Goal: Transaction & Acquisition: Obtain resource

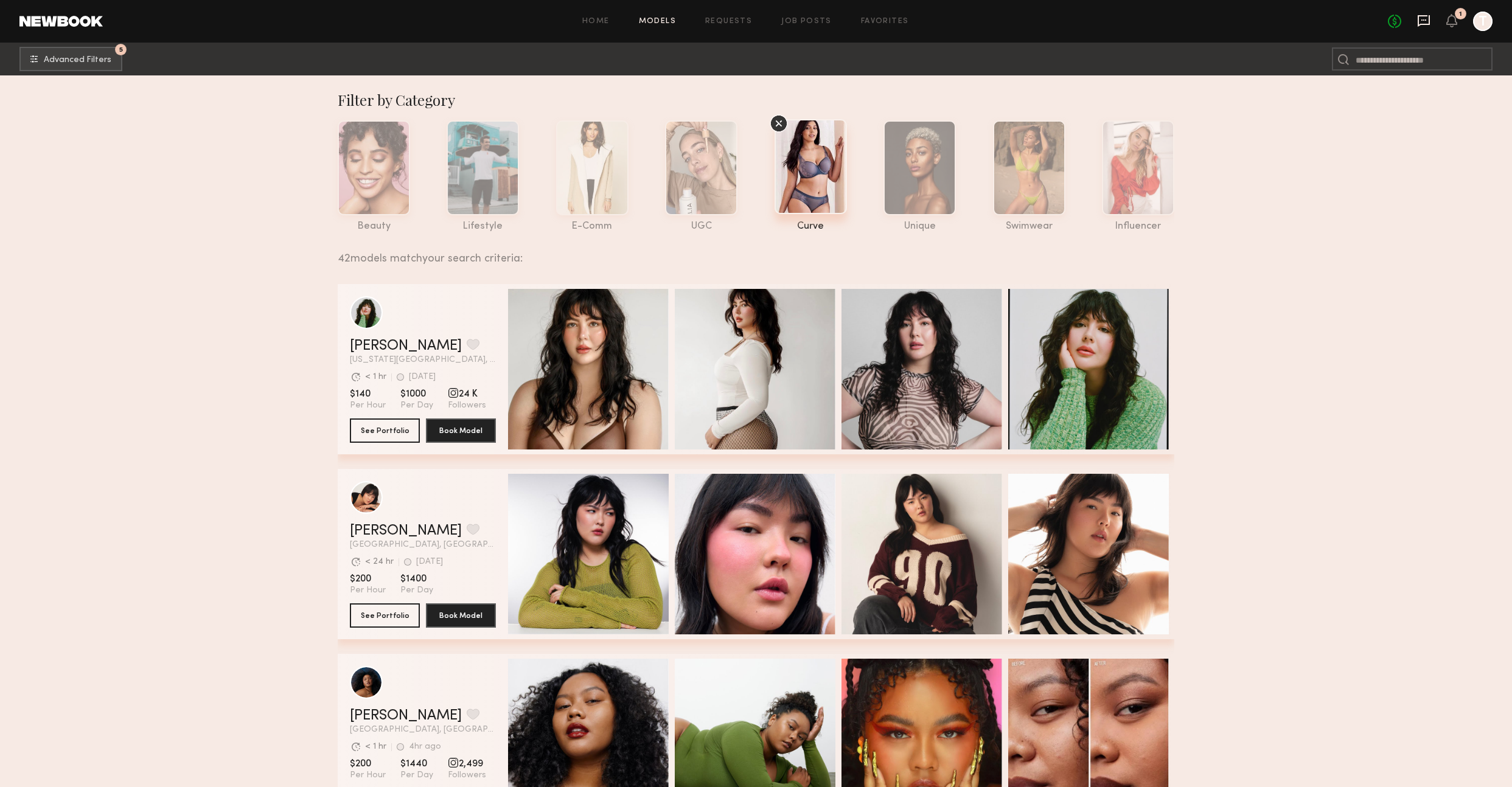
click at [1427, 26] on icon at bounding box center [1424, 21] width 14 height 14
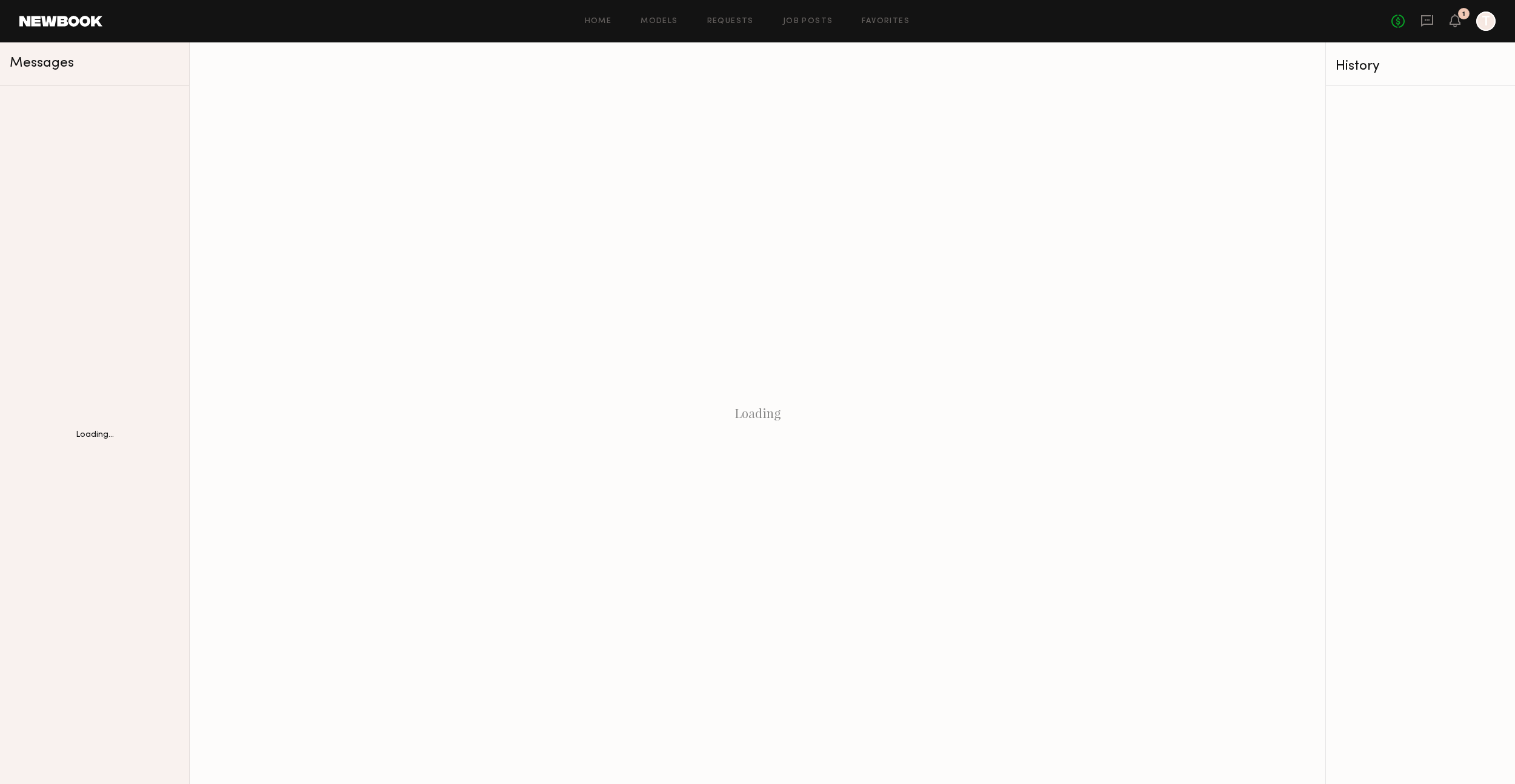
click at [1389, 140] on div at bounding box center [1420, 435] width 189 height 698
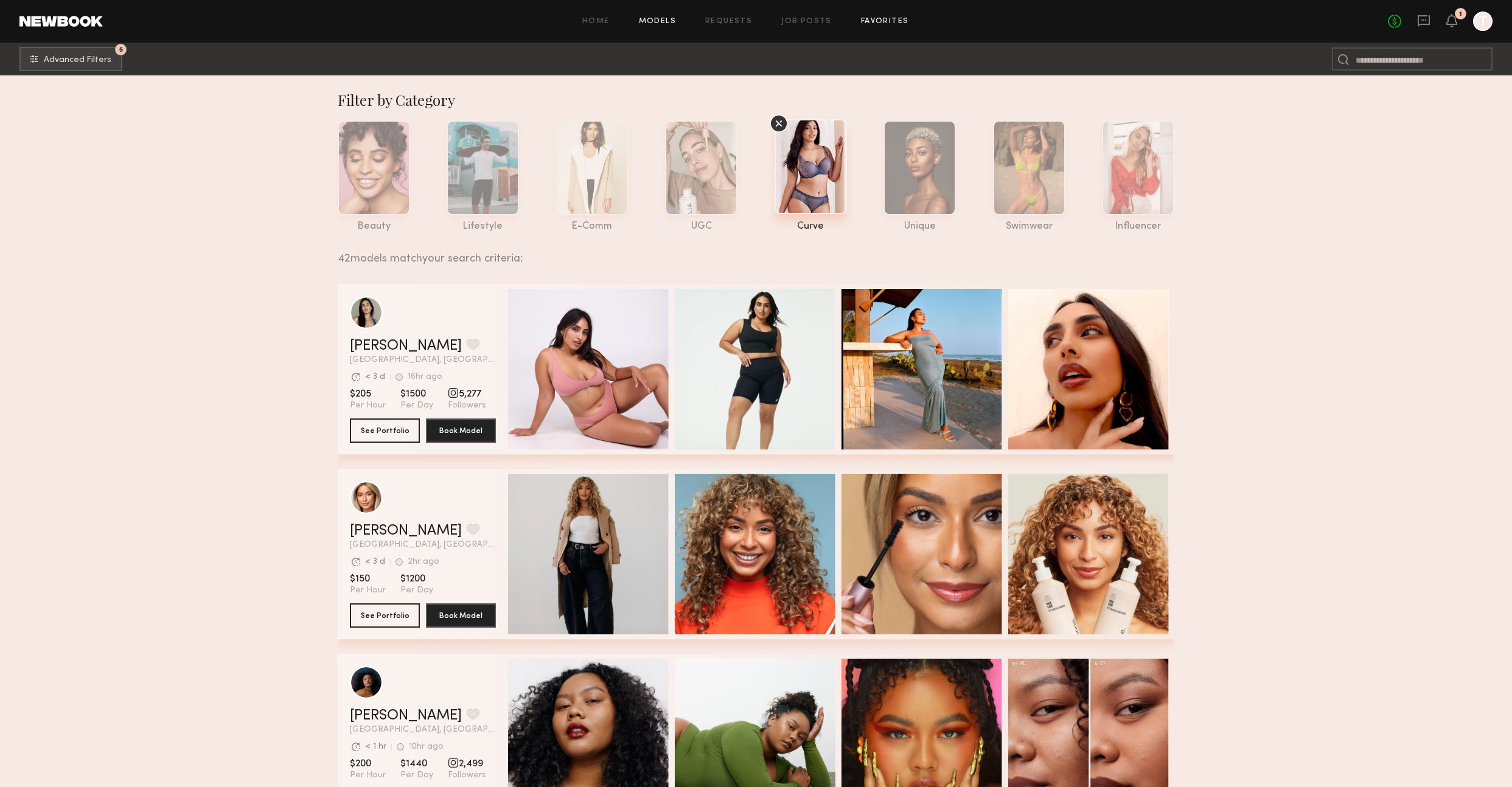
click at [882, 23] on link "Favorites" at bounding box center [885, 21] width 48 height 8
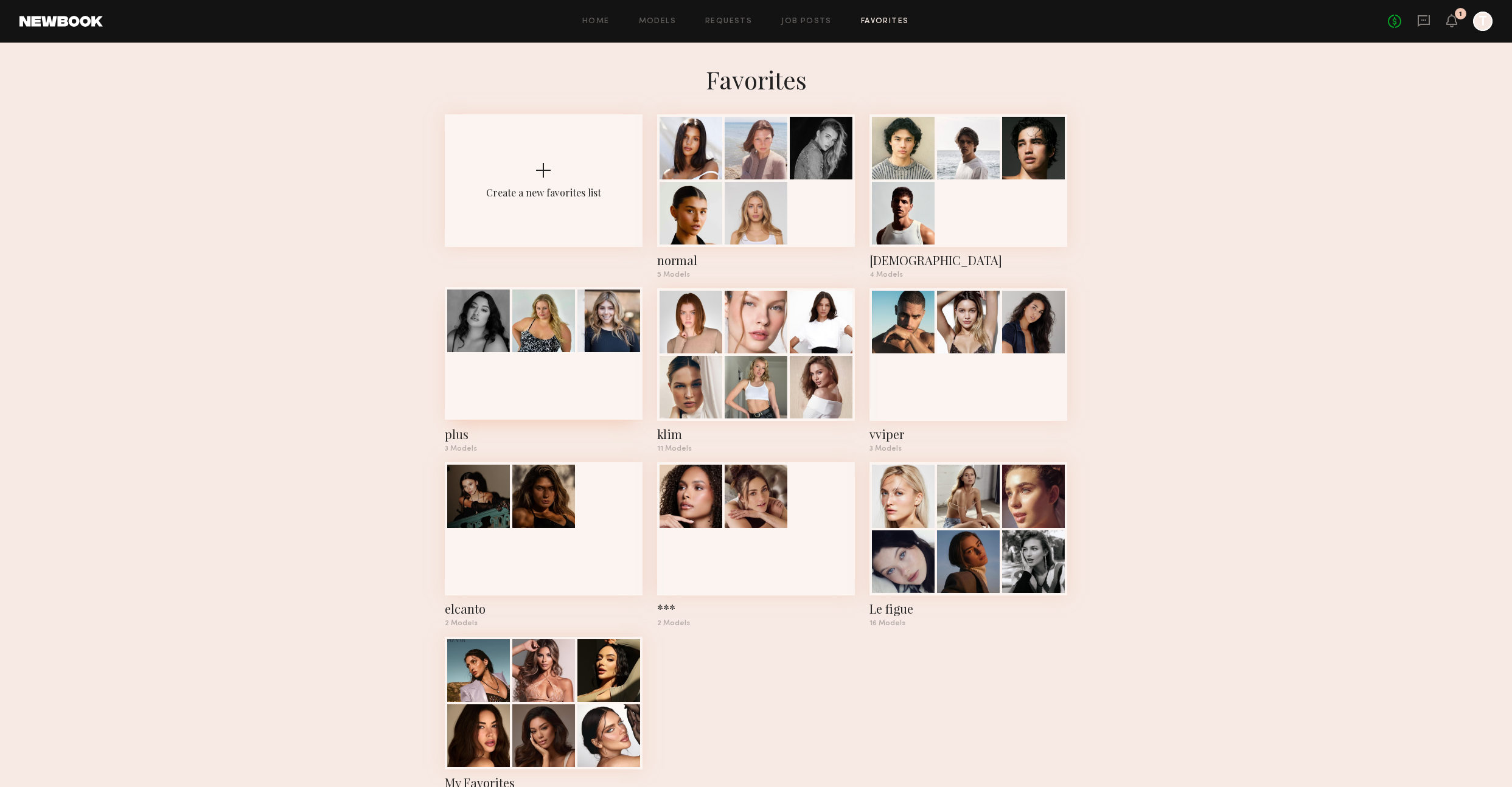
click at [513, 325] on div at bounding box center [544, 321] width 62 height 62
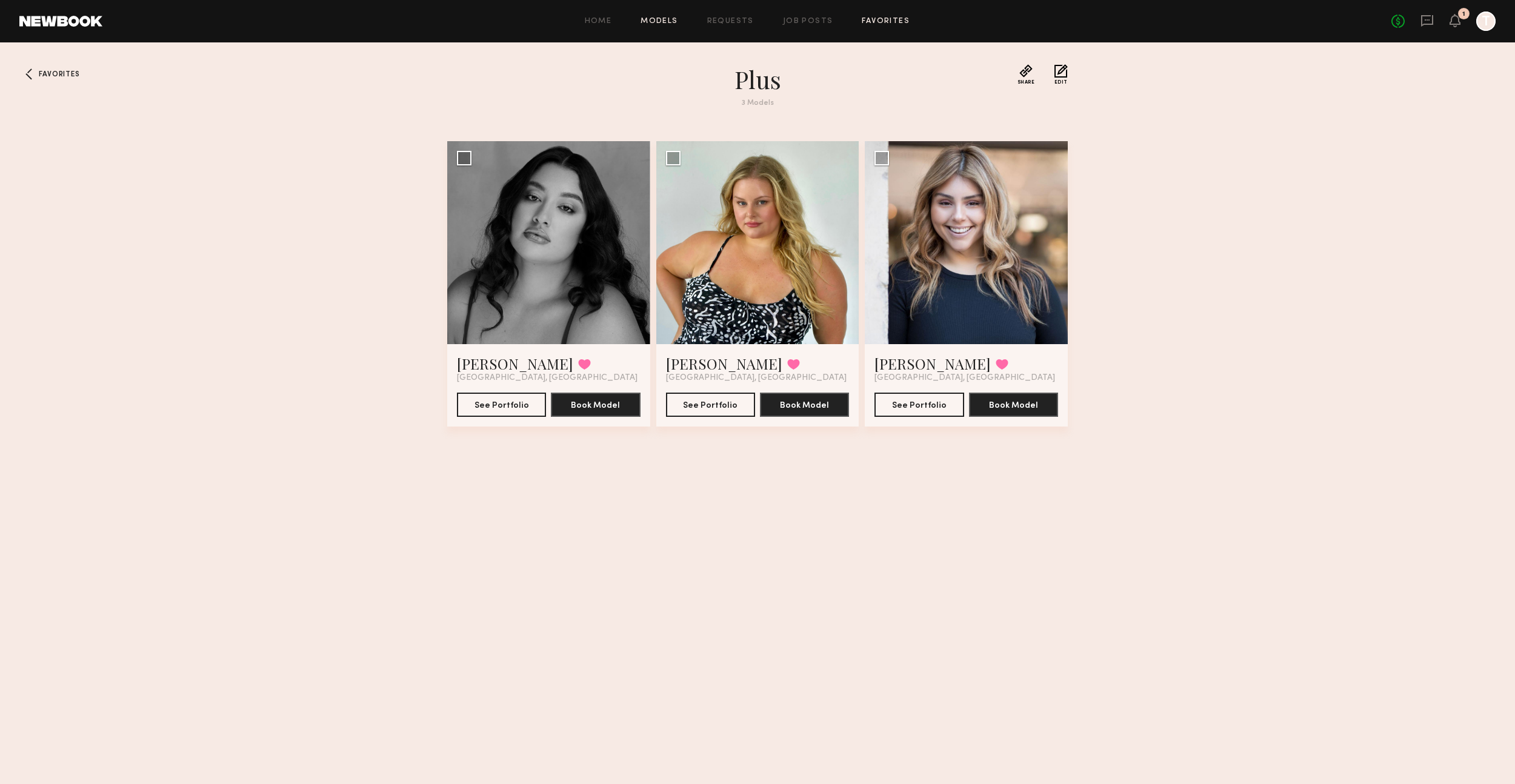
click at [673, 17] on link "Models" at bounding box center [659, 21] width 37 height 8
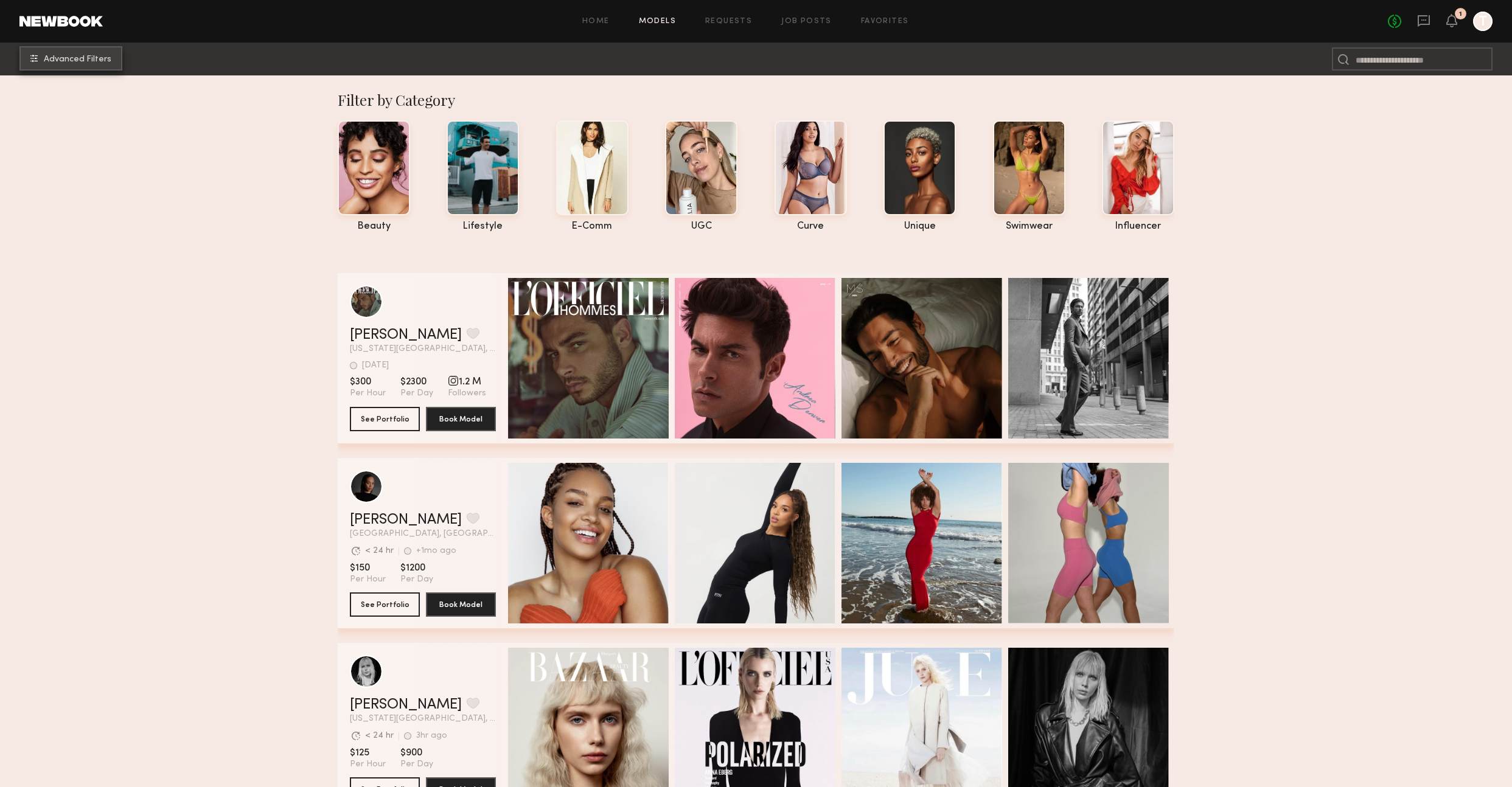
click at [68, 57] on span "Advanced Filters" at bounding box center [77, 59] width 68 height 8
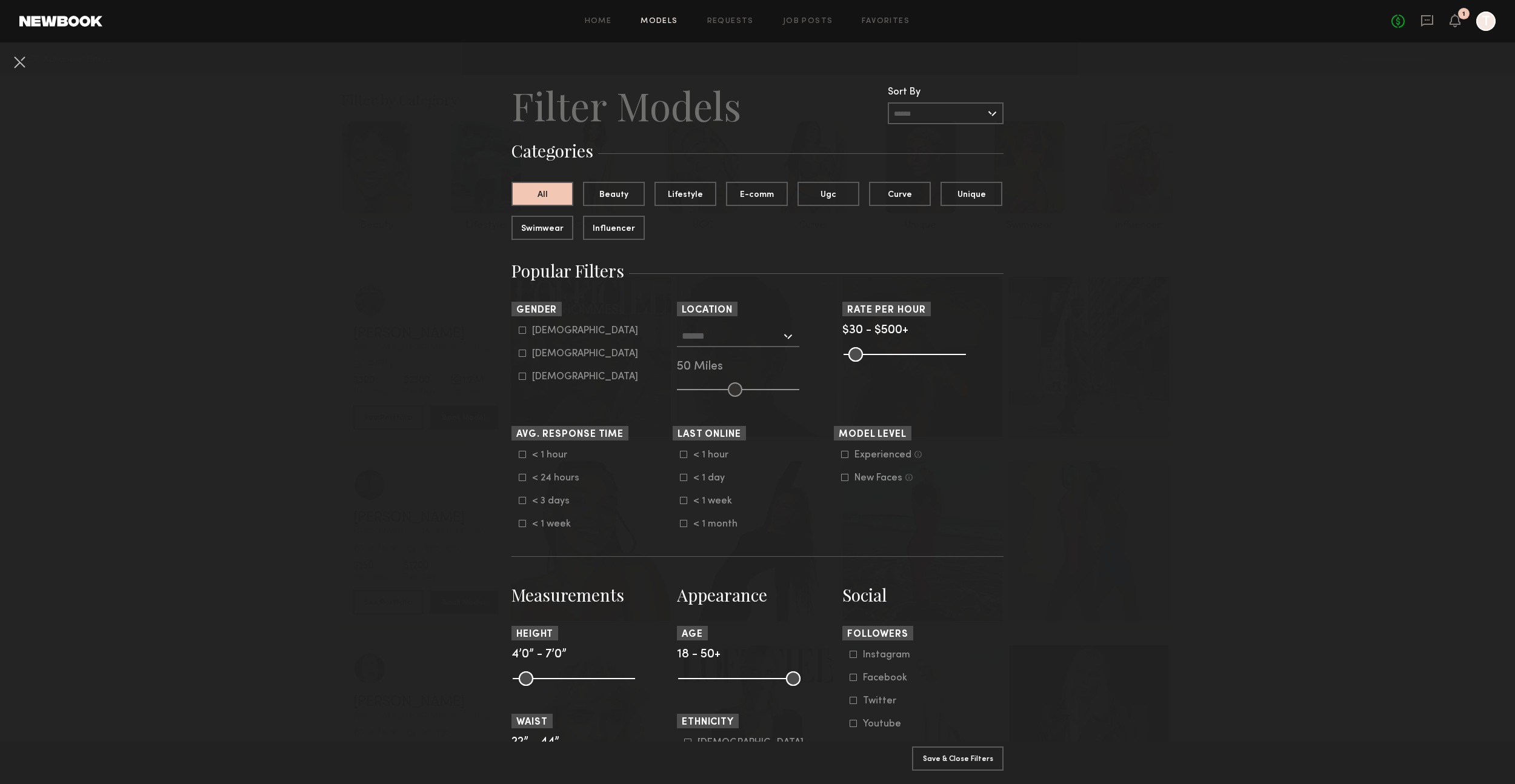
click at [545, 358] on div "[DEMOGRAPHIC_DATA]" at bounding box center [585, 354] width 106 height 7
type input "**"
click at [907, 197] on button "Curve" at bounding box center [899, 193] width 62 height 24
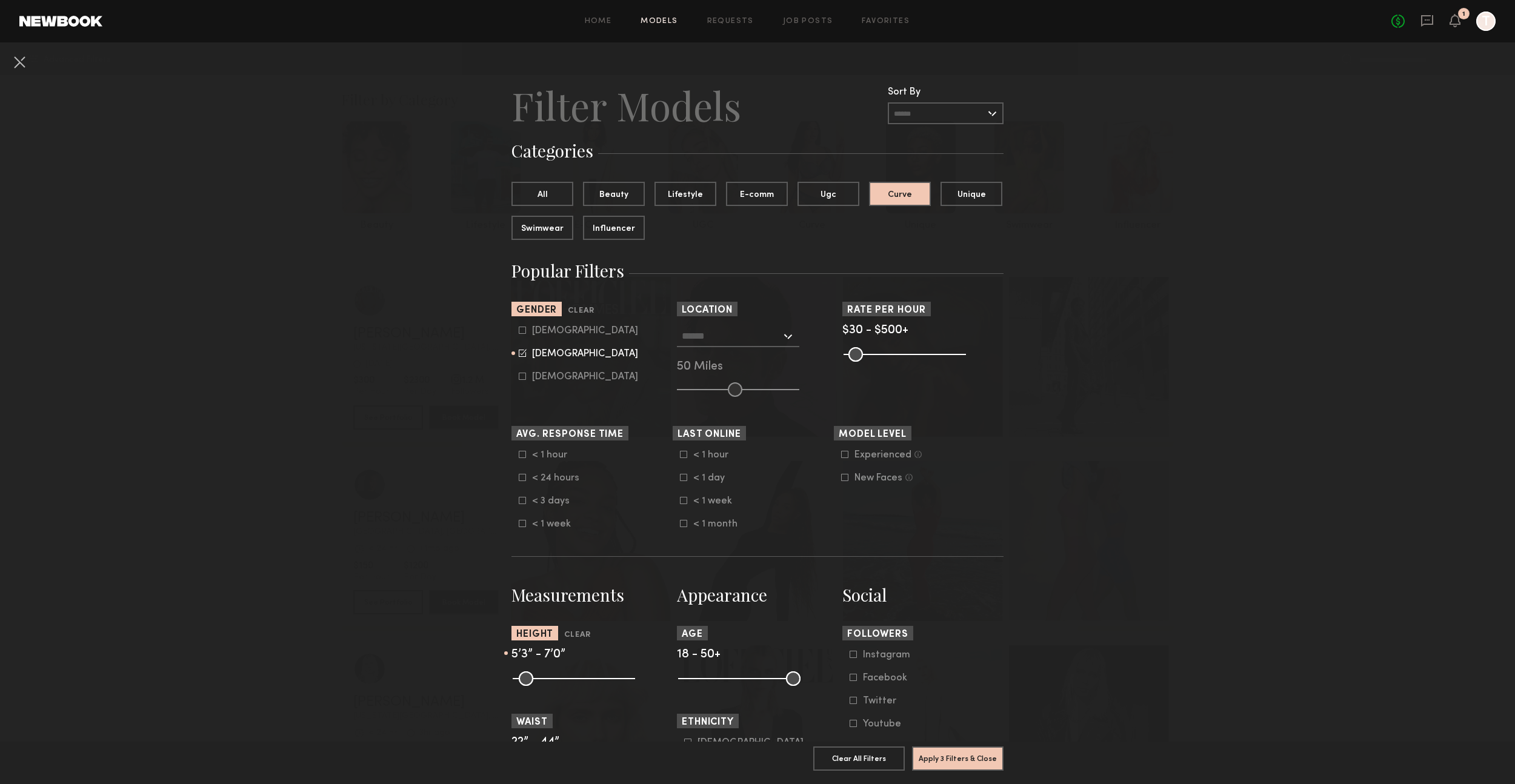
drag, startPoint x: 516, startPoint y: 675, endPoint x: 559, endPoint y: 677, distance: 43.0
click at [559, 677] on input "range" at bounding box center [573, 678] width 122 height 14
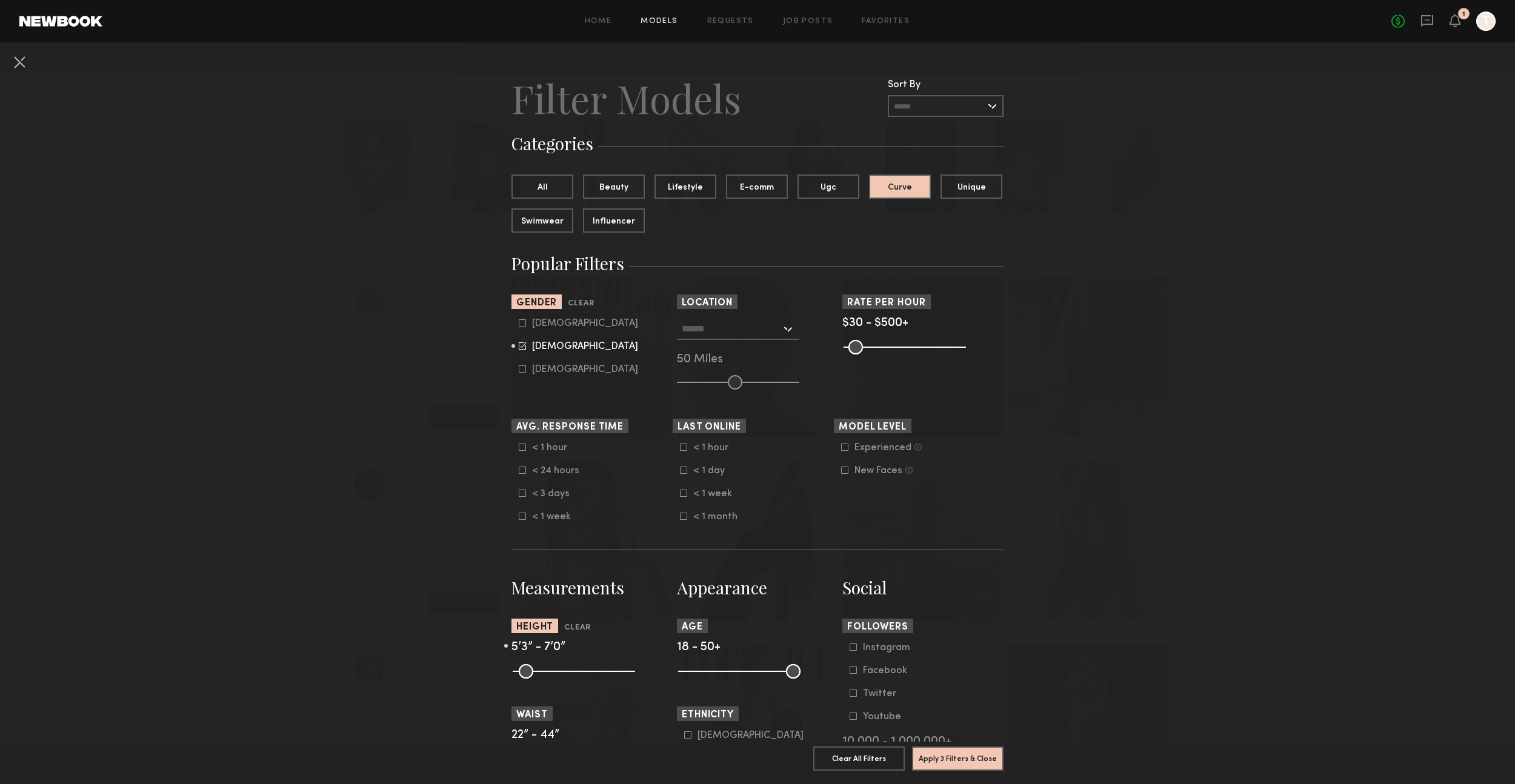
scroll to position [15, 0]
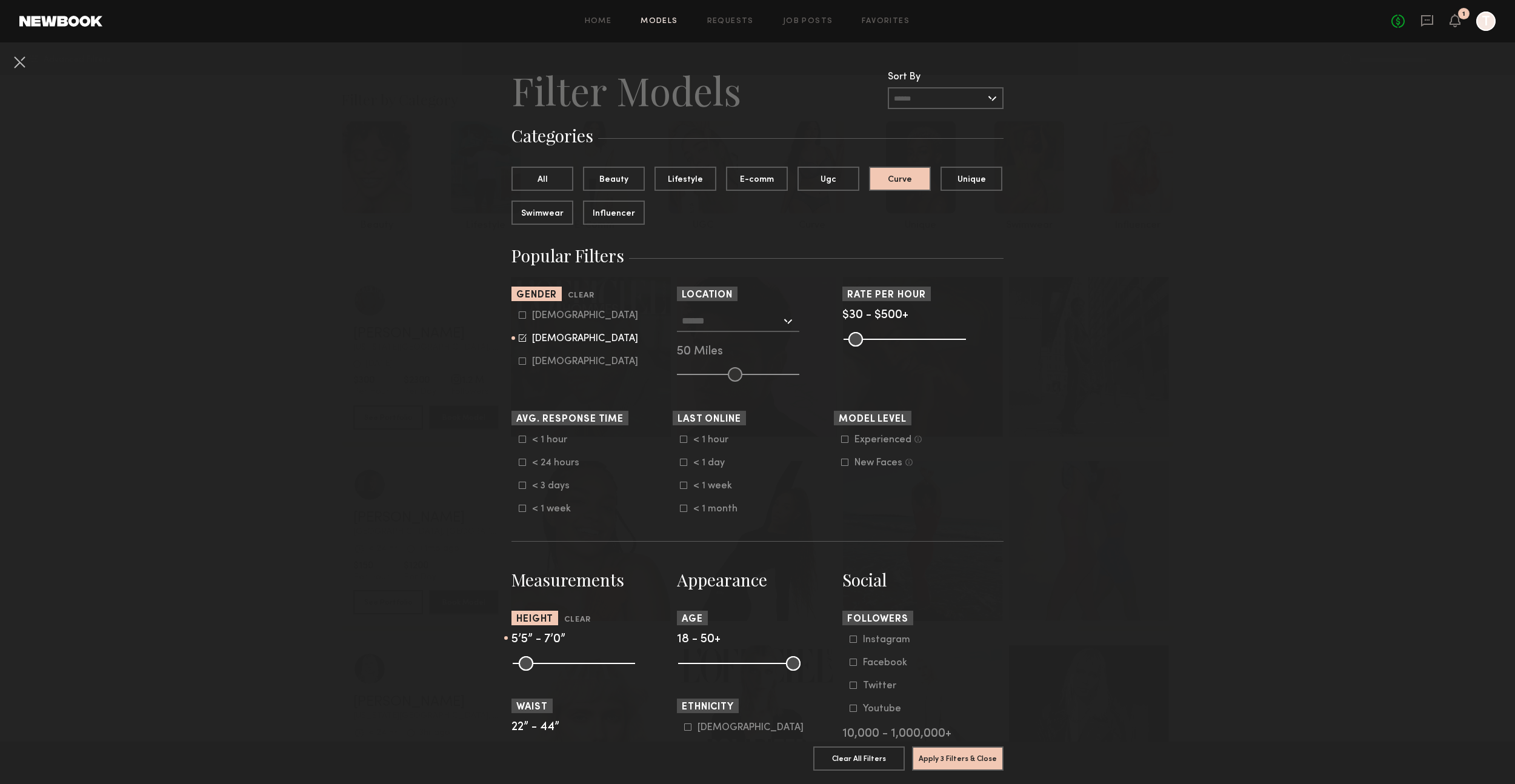
type input "**"
click at [566, 664] on input "range" at bounding box center [573, 663] width 122 height 14
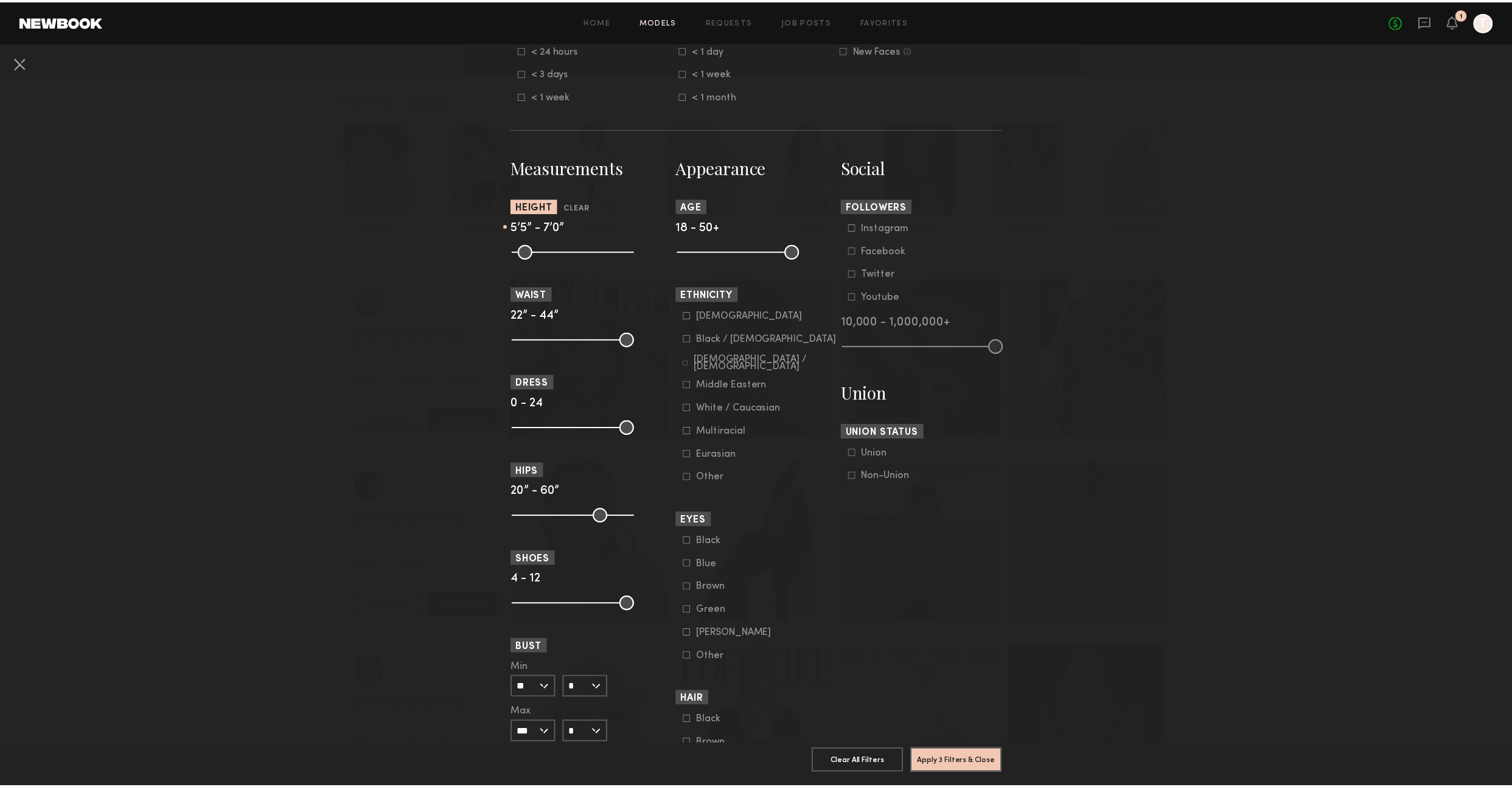
scroll to position [606, 0]
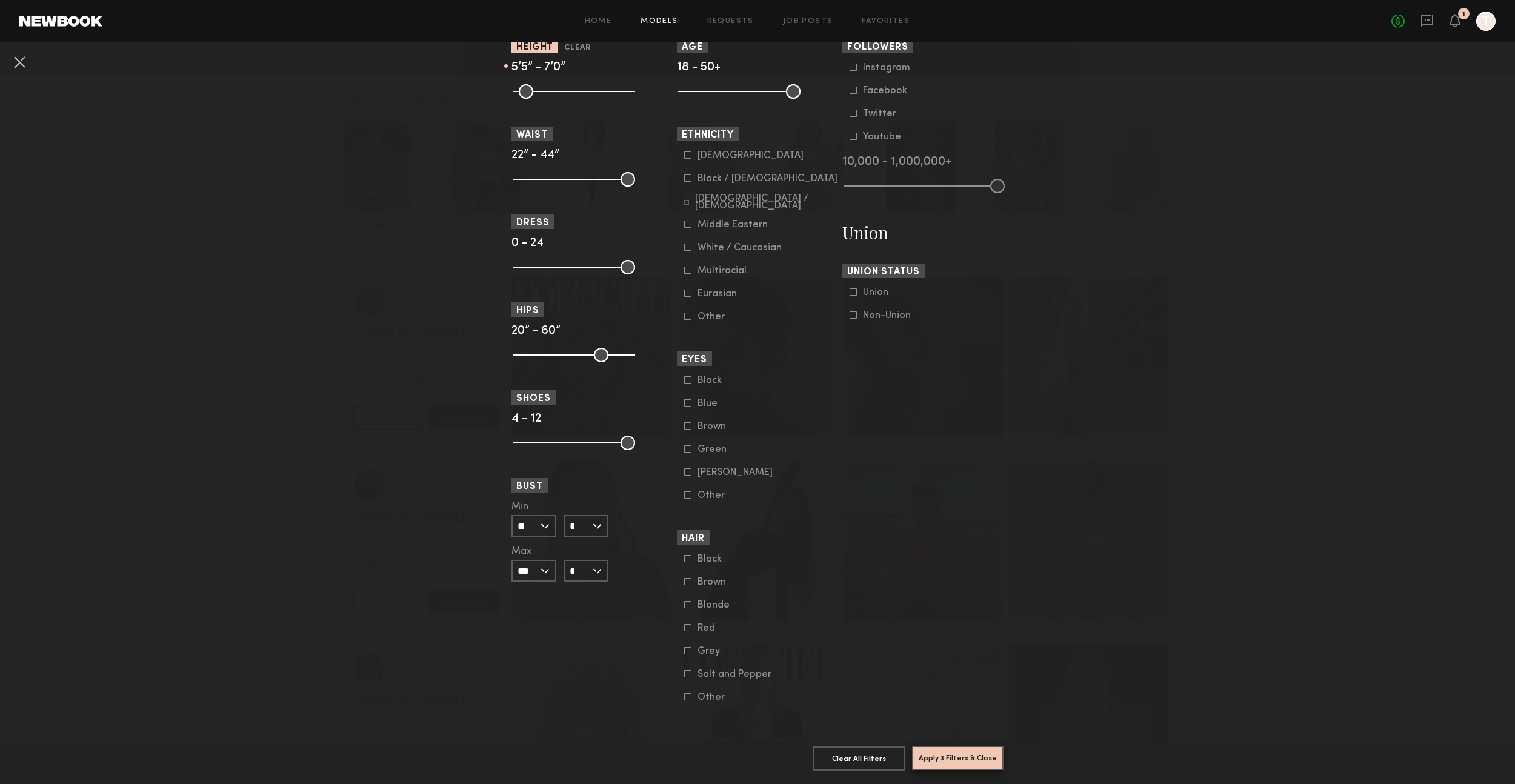
click at [962, 747] on button "Apply 3 Filters & Close" at bounding box center [958, 757] width 91 height 24
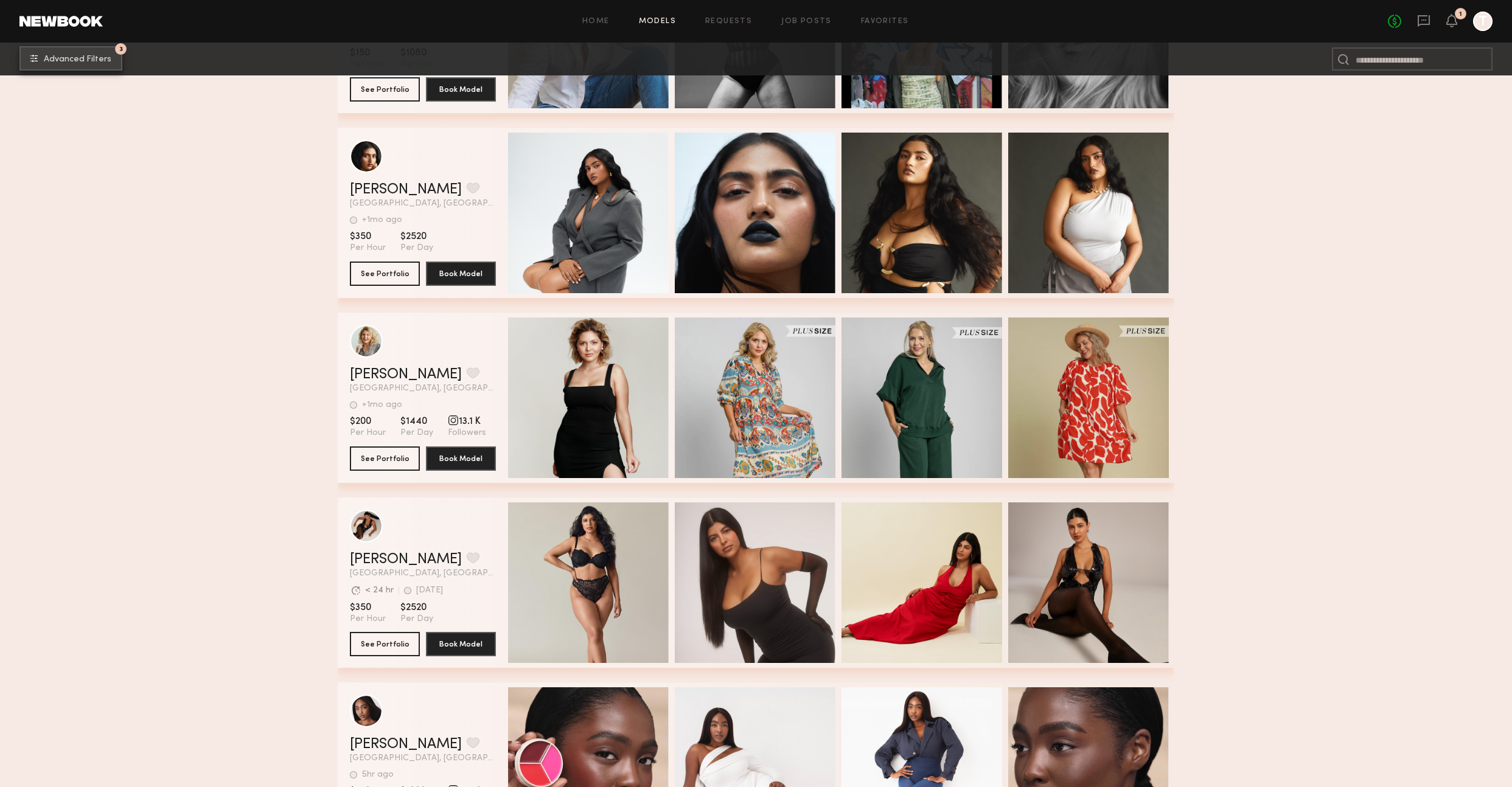
scroll to position [6699, 0]
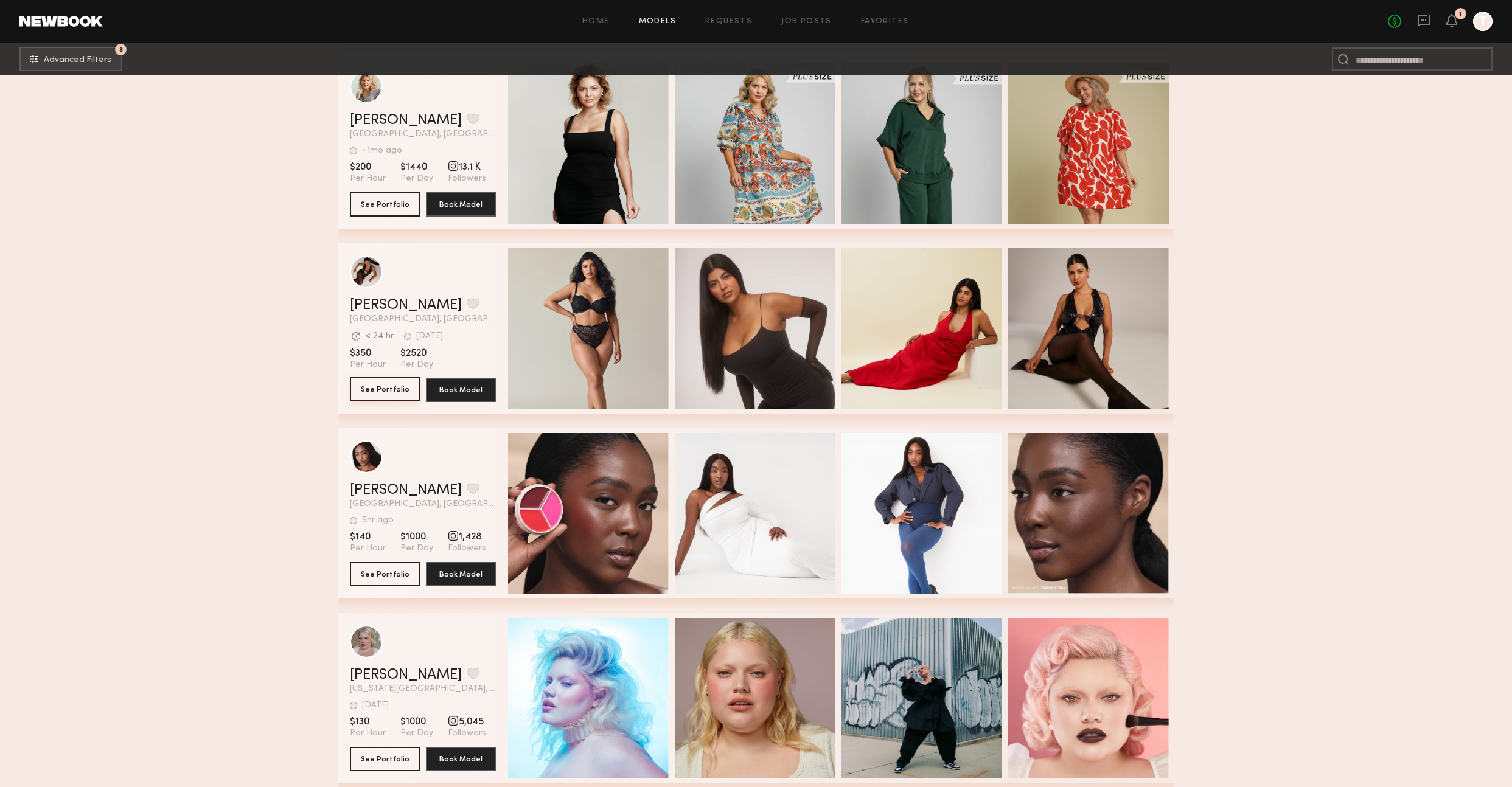
click at [390, 389] on button "See Portfolio" at bounding box center [385, 389] width 70 height 24
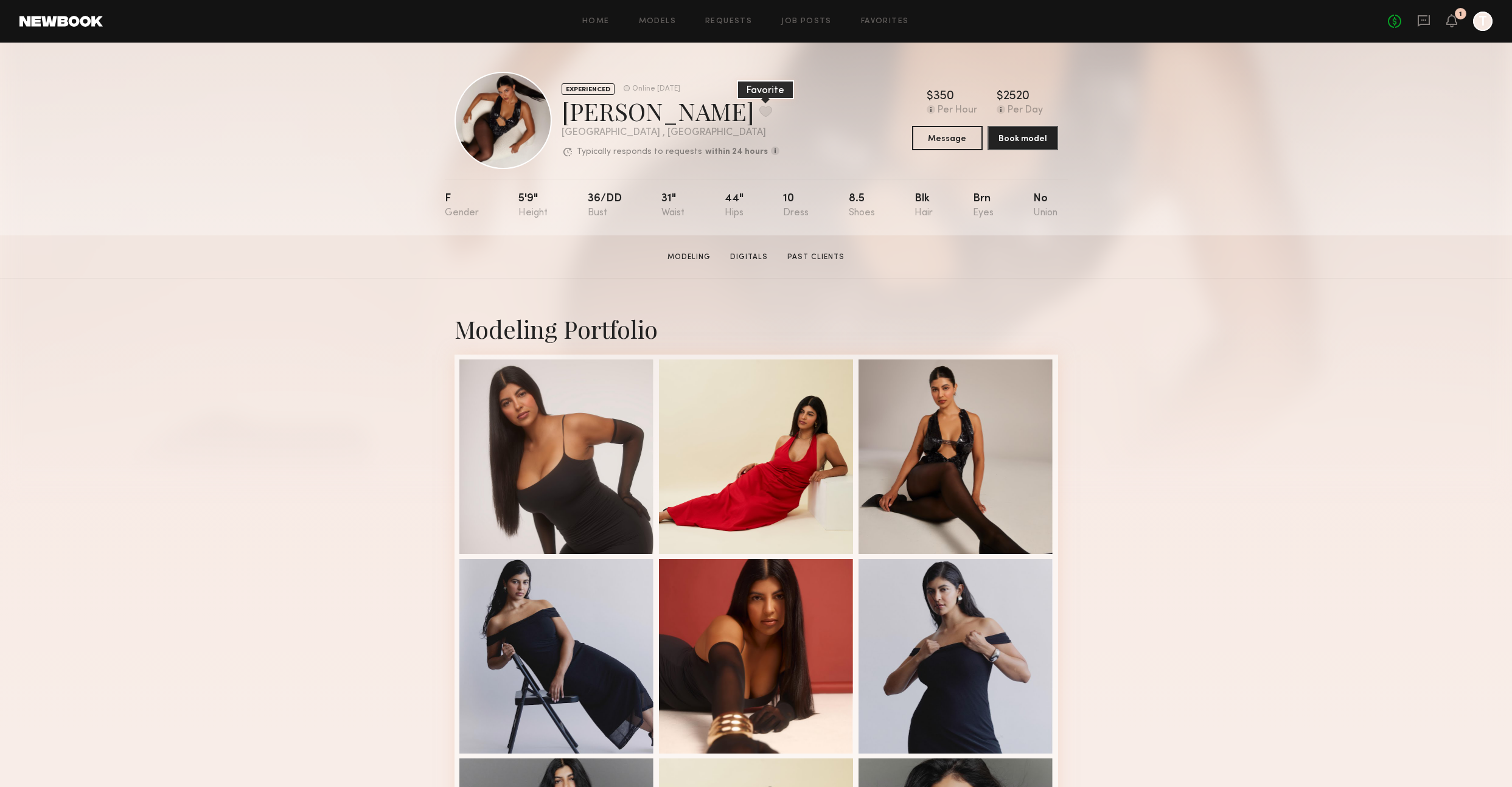
click at [759, 109] on button at bounding box center [766, 111] width 13 height 11
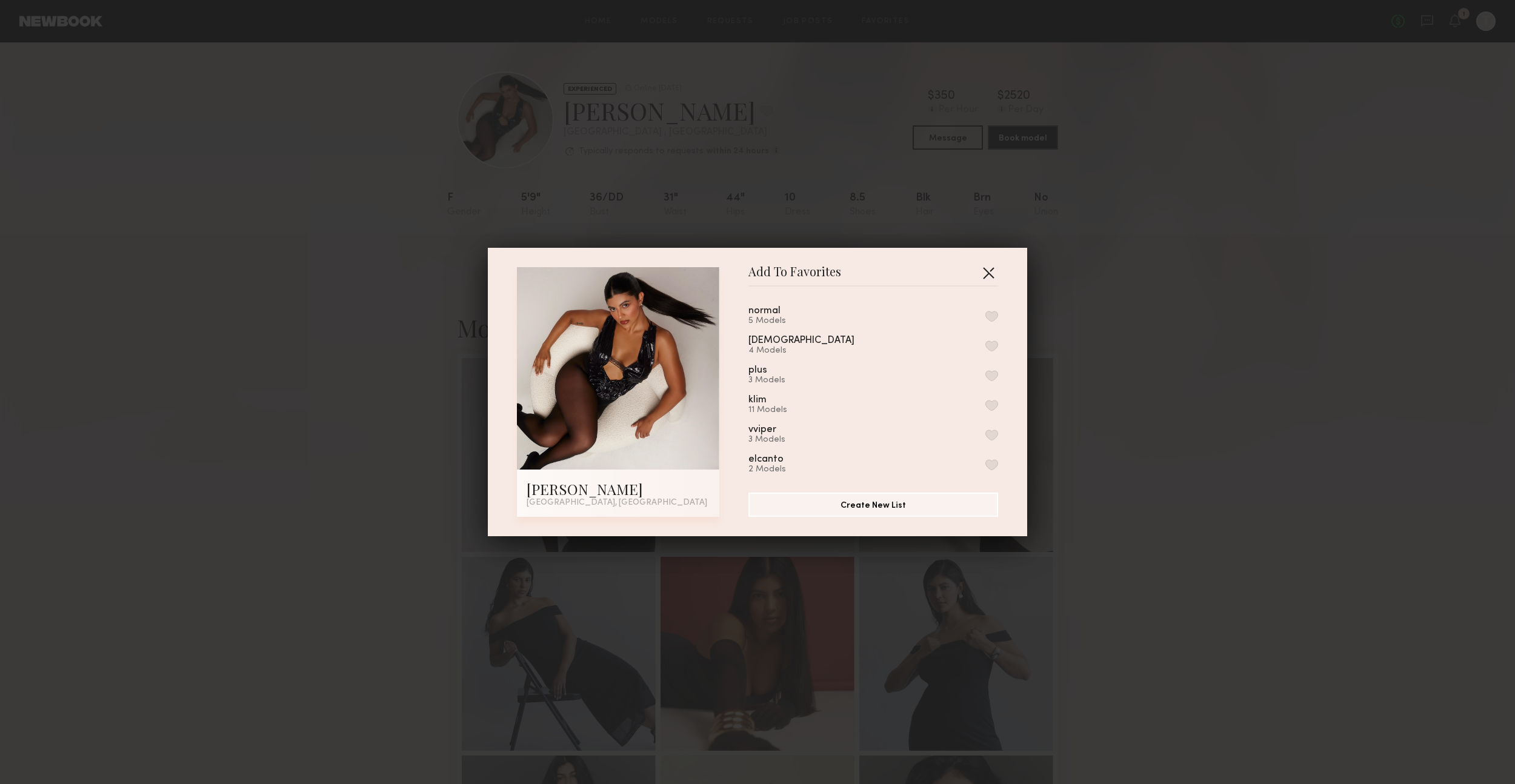
click at [979, 273] on button "button" at bounding box center [989, 273] width 19 height 19
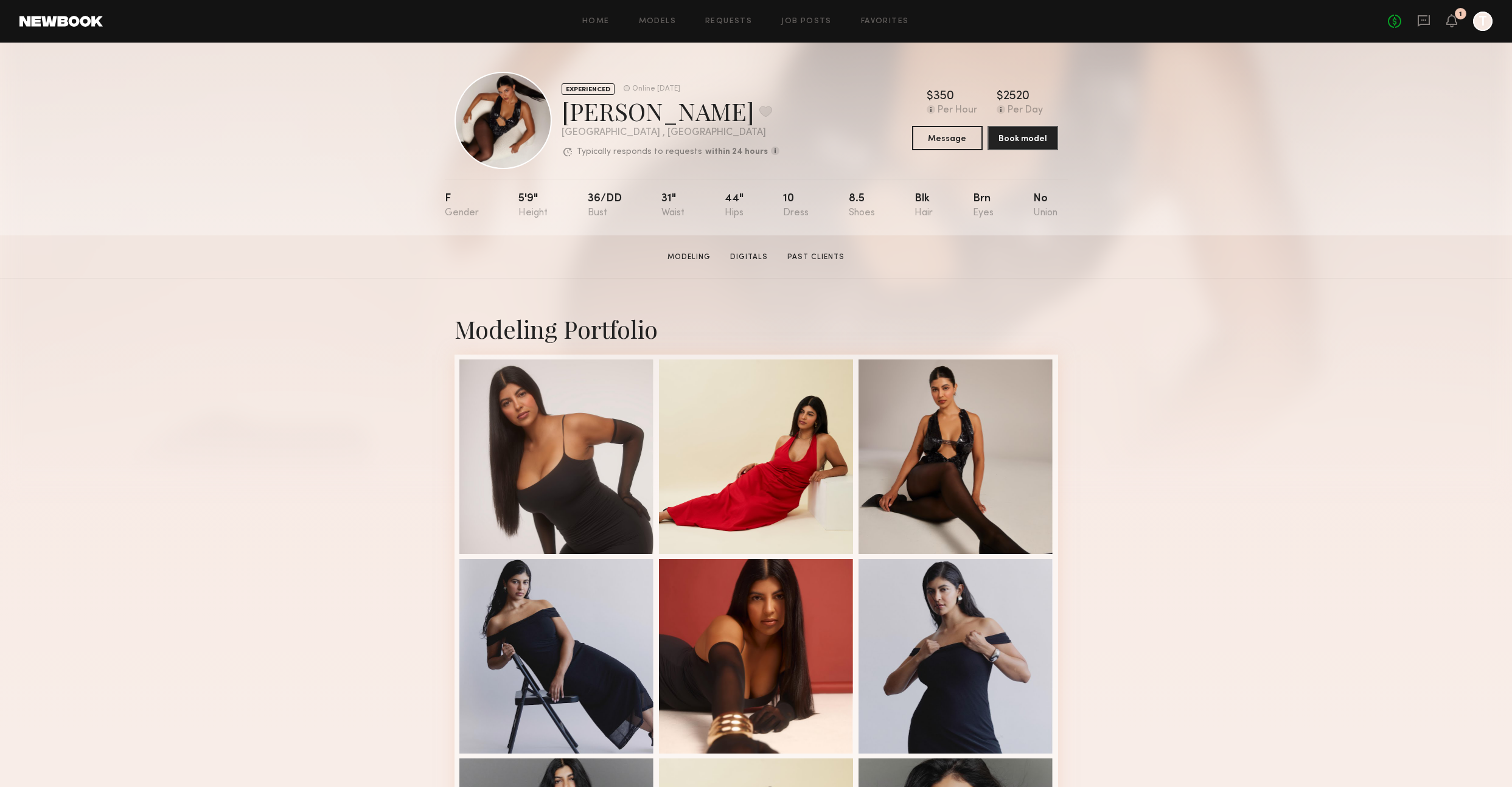
click at [1252, 353] on div "Modeling Portfolio View More" at bounding box center [756, 752] width 1512 height 947
click at [1267, 394] on div "Modeling Portfolio View More" at bounding box center [756, 752] width 1512 height 947
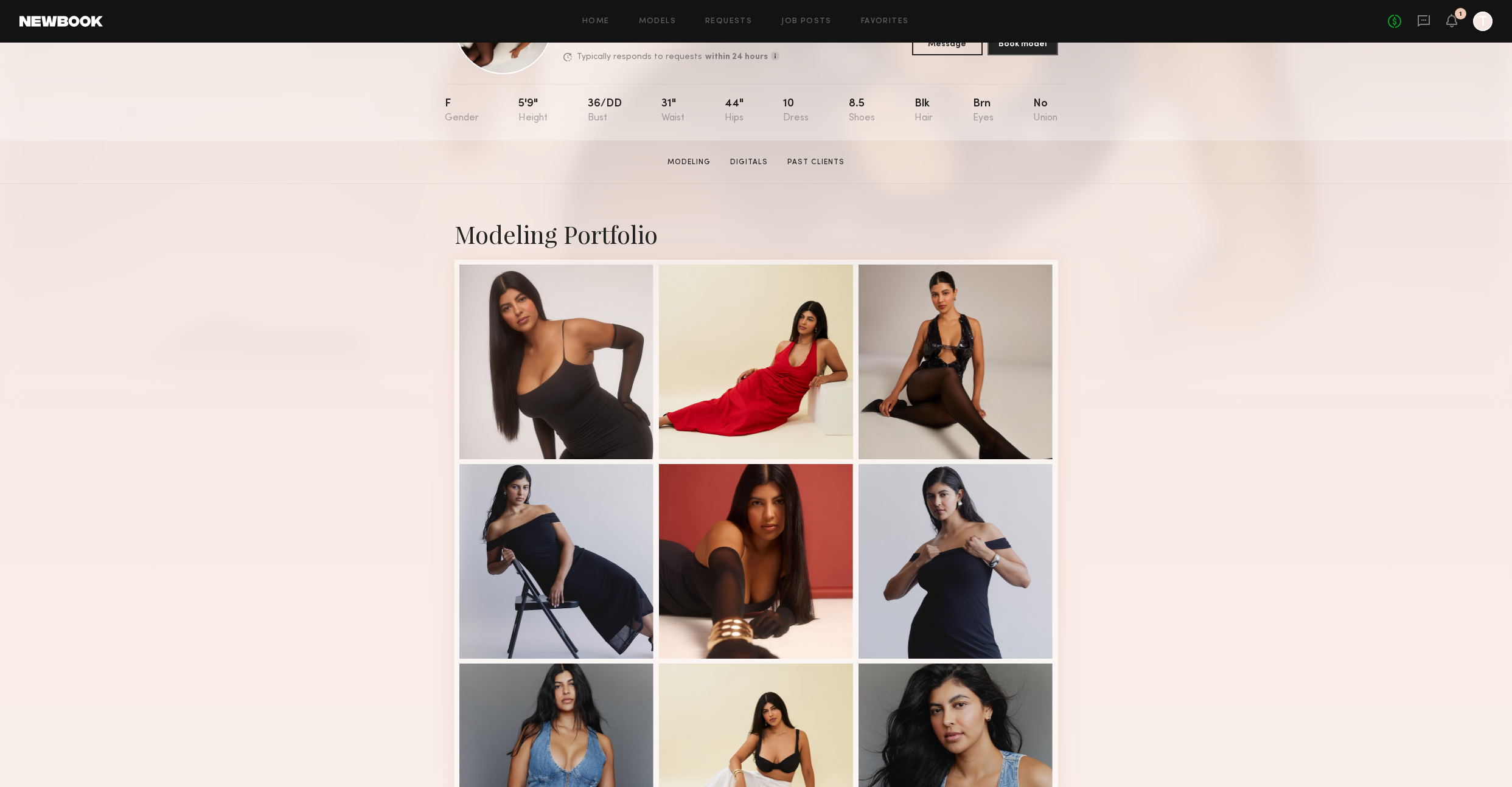
scroll to position [438, 0]
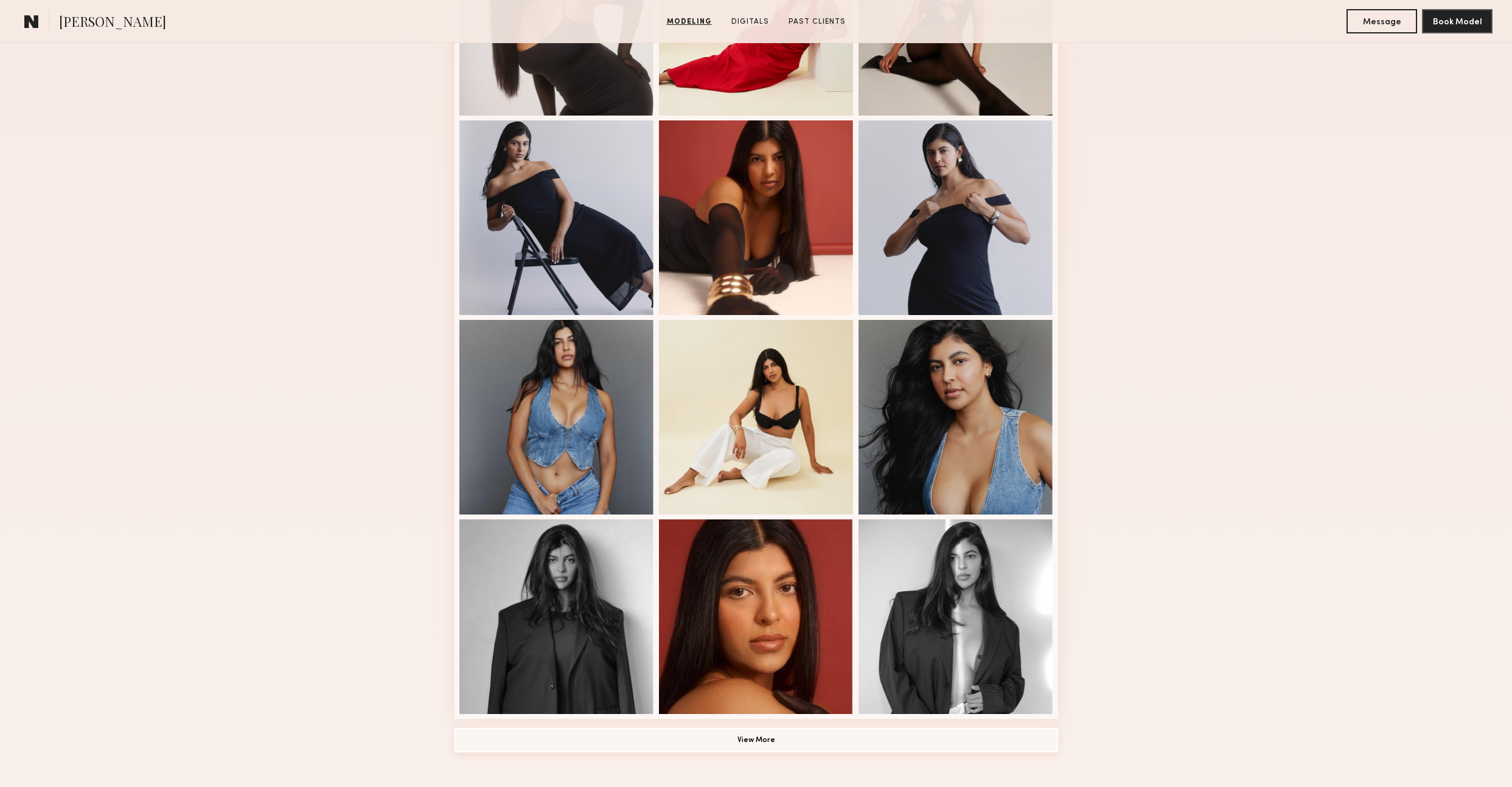
click at [811, 738] on button "View More" at bounding box center [757, 740] width 604 height 24
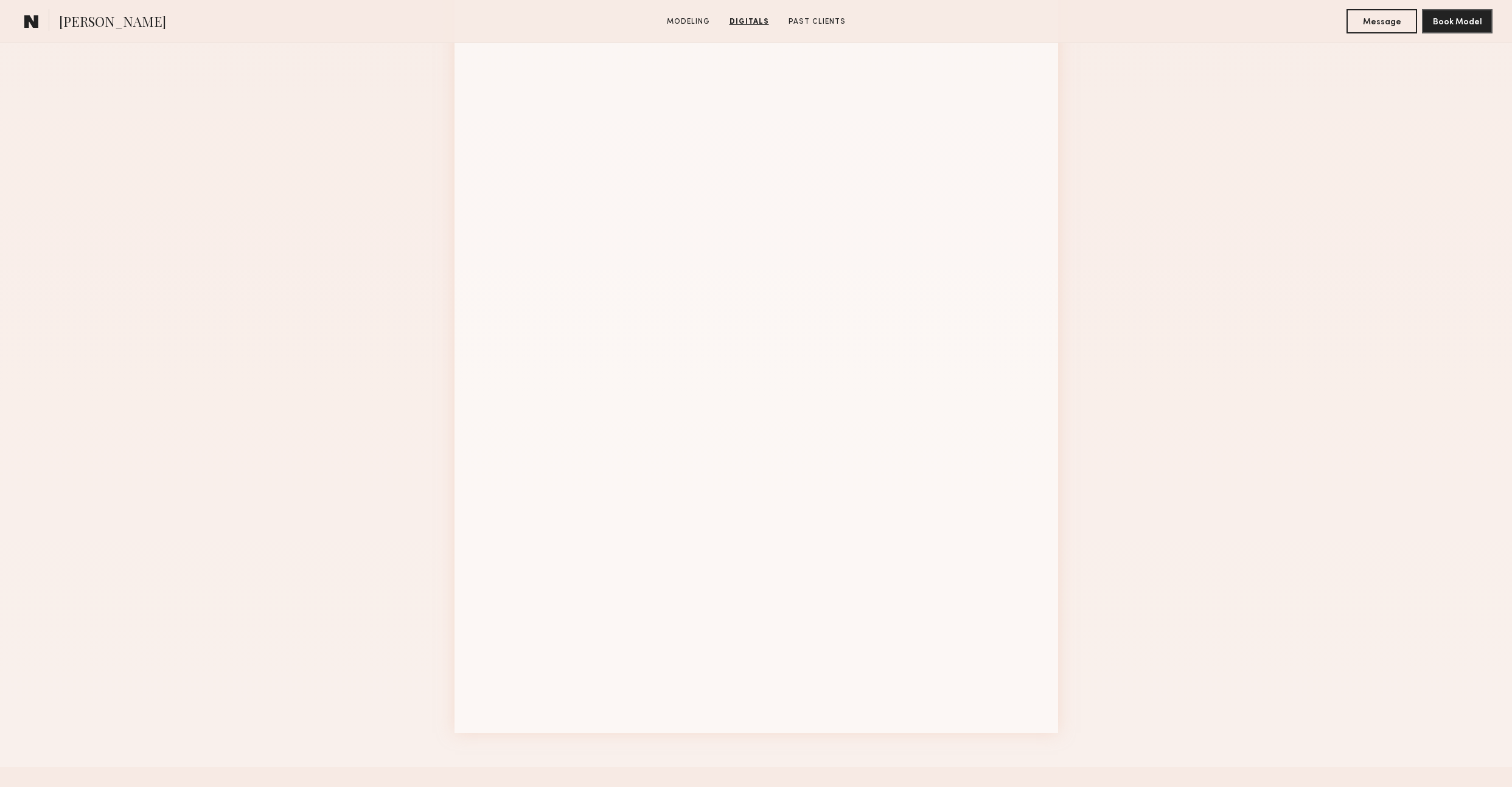
scroll to position [0, 0]
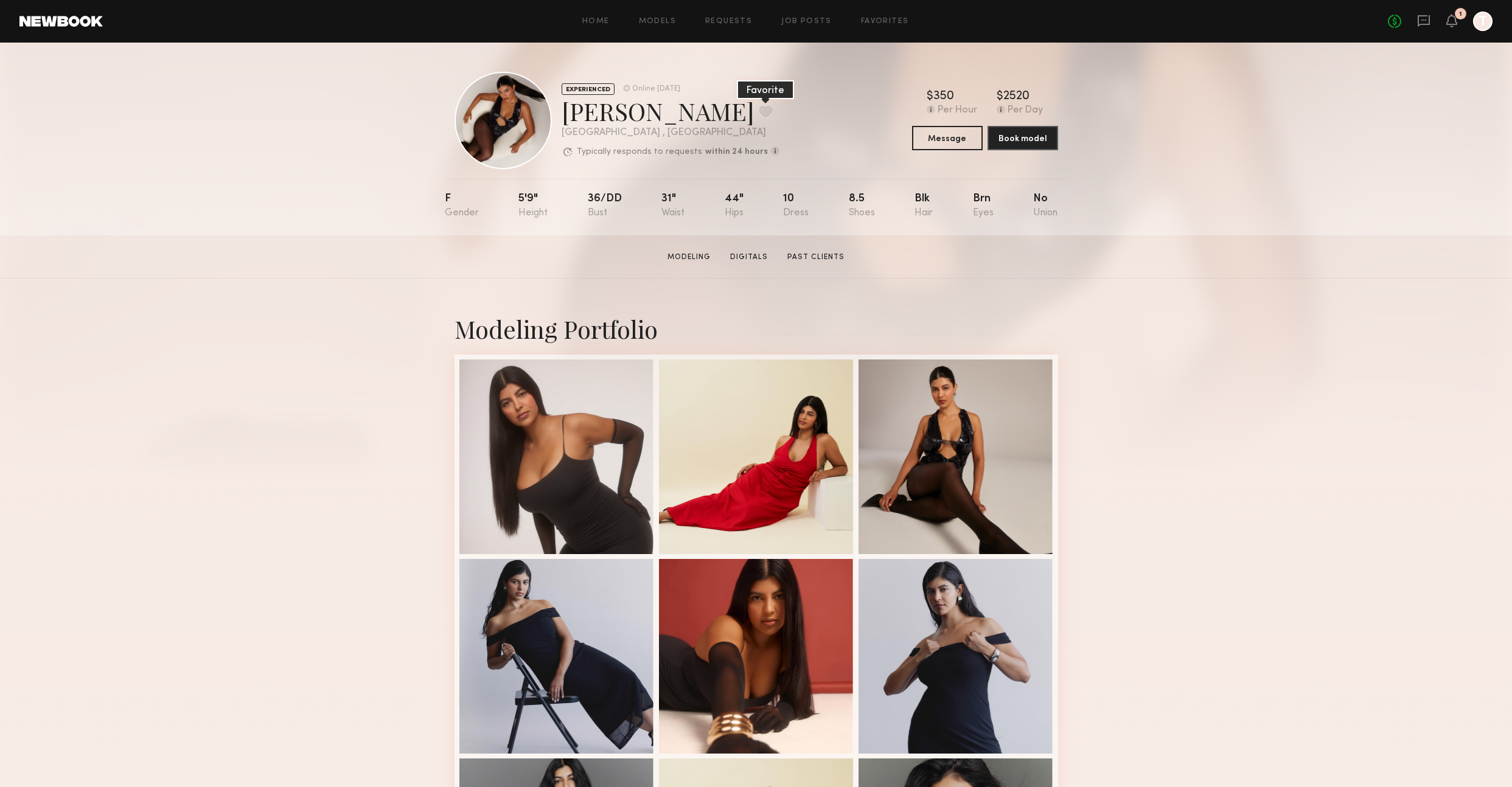
click at [759, 113] on button at bounding box center [766, 111] width 13 height 11
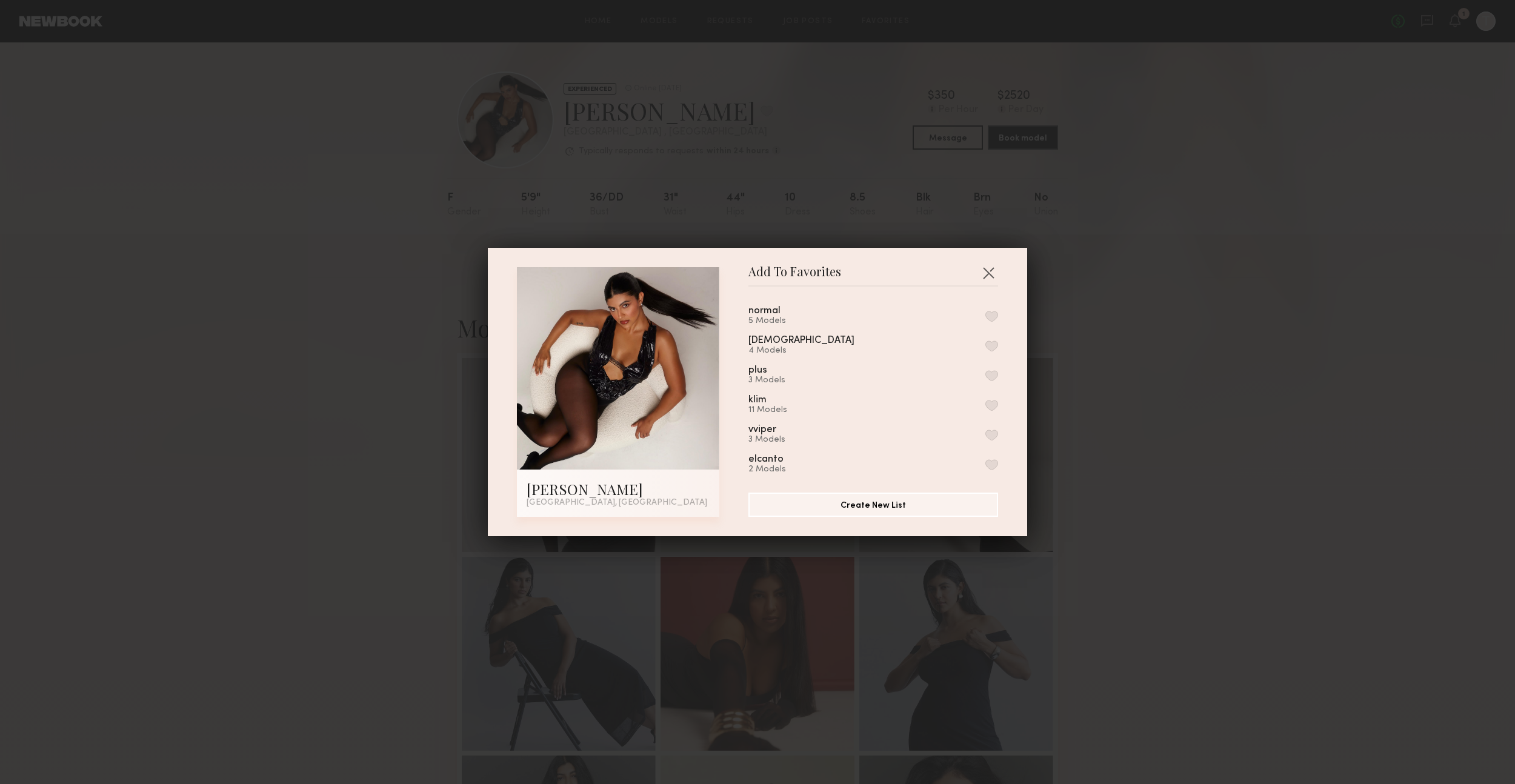
click at [986, 373] on button "button" at bounding box center [992, 375] width 13 height 11
click at [983, 268] on button "button" at bounding box center [989, 273] width 19 height 19
